Goal: Information Seeking & Learning: Compare options

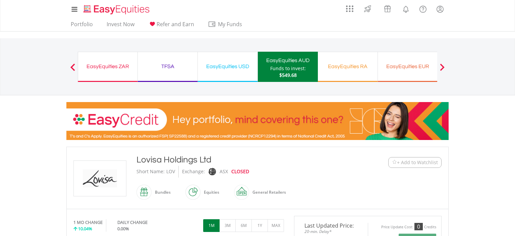
click at [117, 25] on link "Invest Now" at bounding box center [120, 26] width 33 height 10
click at [170, 171] on div "HLS" at bounding box center [170, 172] width 8 height 12
copy div "HLS"
click at [170, 172] on div "SHL" at bounding box center [170, 172] width 8 height 12
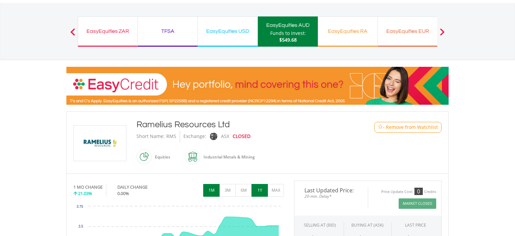
click at [259, 186] on button "1Y" at bounding box center [260, 190] width 16 height 13
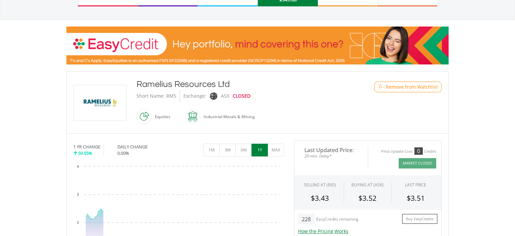
scroll to position [106, 0]
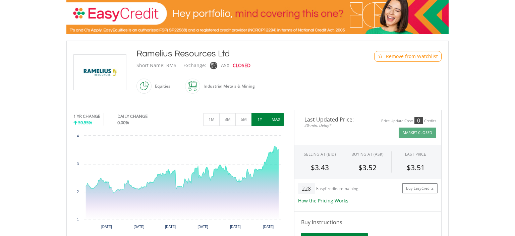
drag, startPoint x: 279, startPoint y: 118, endPoint x: 287, endPoint y: 121, distance: 8.9
click at [278, 118] on button "MAX" at bounding box center [276, 119] width 16 height 13
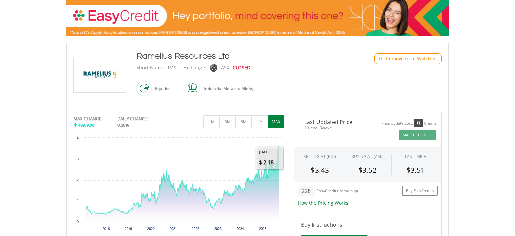
scroll to position [0, 0]
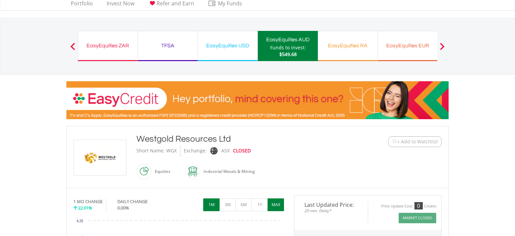
scroll to position [35, 0]
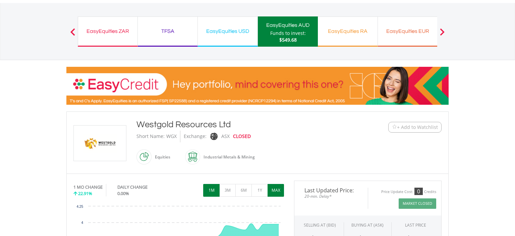
click at [276, 190] on button "MAX" at bounding box center [276, 190] width 16 height 13
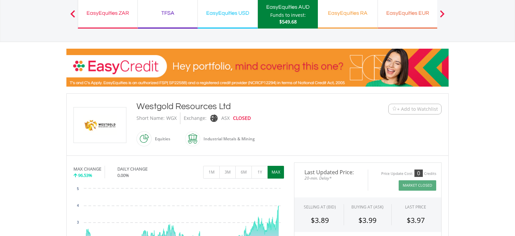
scroll to position [106, 0]
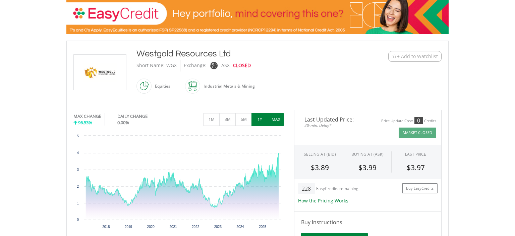
click at [264, 119] on button "1Y" at bounding box center [260, 119] width 16 height 13
